Goal: Transaction & Acquisition: Purchase product/service

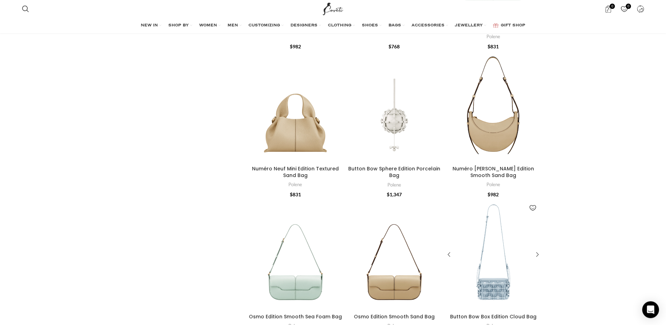
scroll to position [1438, 0]
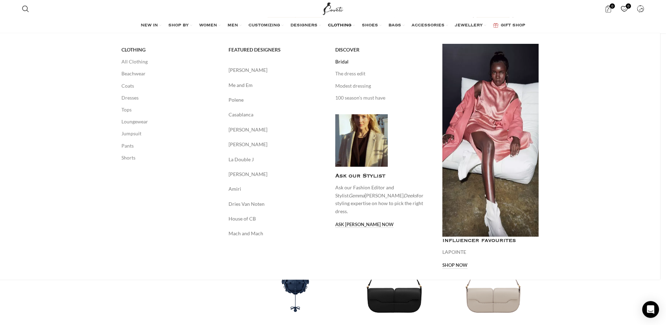
click at [346, 62] on link "Bridal" at bounding box center [383, 62] width 97 height 12
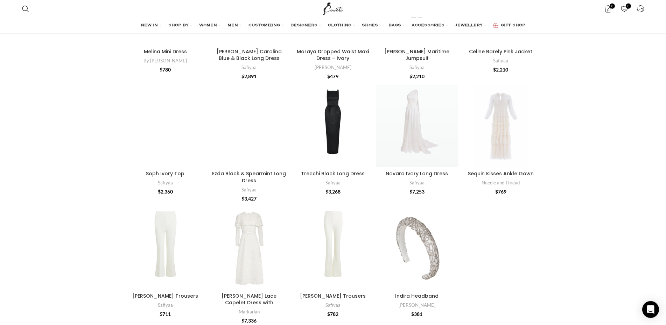
scroll to position [737, 0]
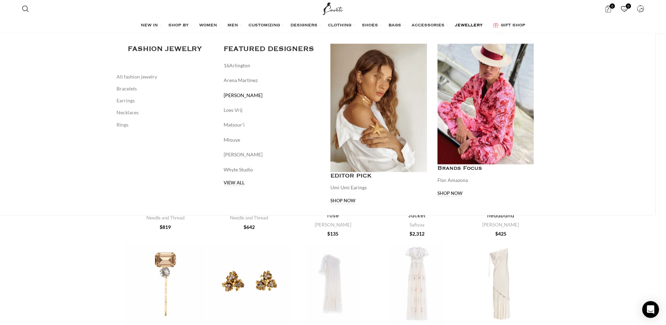
click at [250, 99] on link "[PERSON_NAME]" at bounding box center [272, 95] width 97 height 8
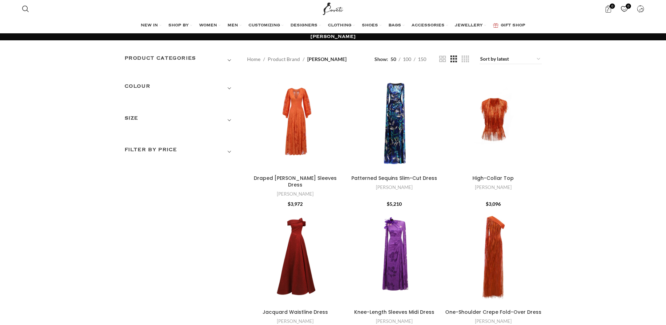
scroll to position [689, 0]
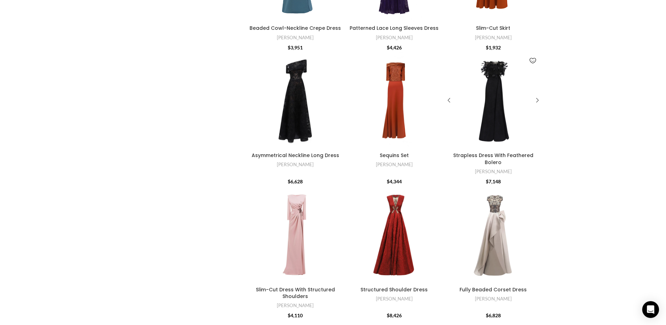
click at [490, 81] on div "Strapless Dress With Feathered Bolero" at bounding box center [492, 100] width 19 height 97
